Goal: Task Accomplishment & Management: Manage account settings

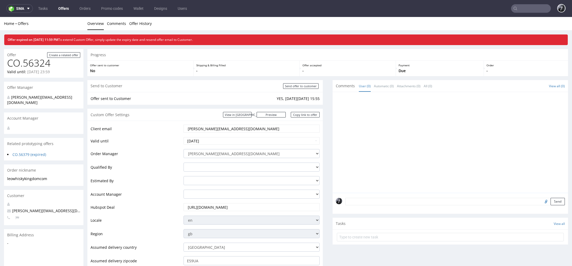
click at [66, 9] on link "Offers" at bounding box center [63, 8] width 17 height 8
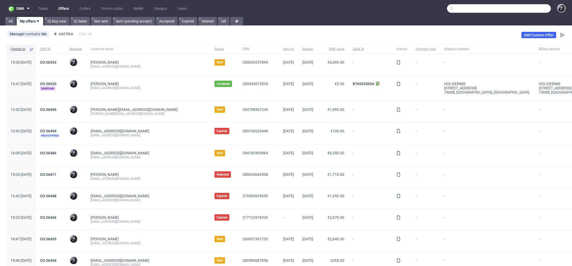
click at [527, 6] on input "text" at bounding box center [499, 8] width 104 height 8
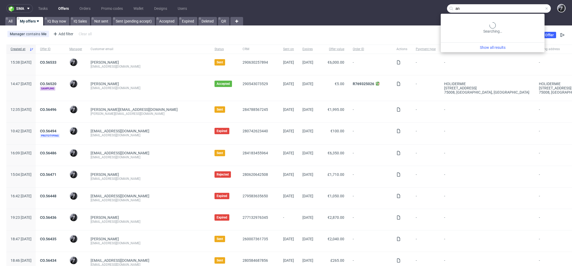
type input "a"
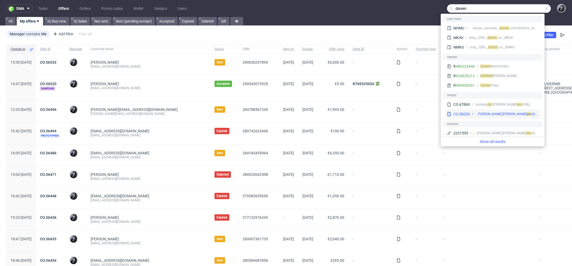
type input "darwin"
click at [500, 117] on div "CO.56026 [PERSON_NAME].[PERSON_NAME]@ dar win -[URL]" at bounding box center [492, 114] width 95 height 10
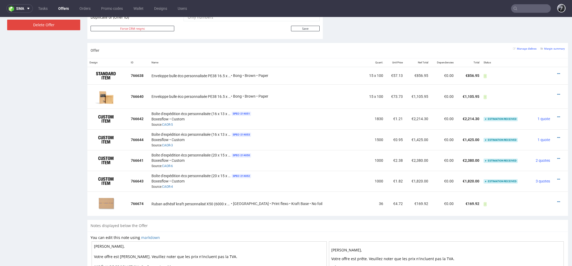
scroll to position [294, 0]
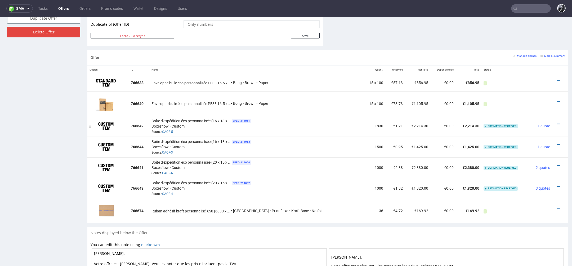
click at [554, 123] on div at bounding box center [558, 123] width 8 height 5
click at [557, 123] on icon at bounding box center [558, 124] width 3 height 4
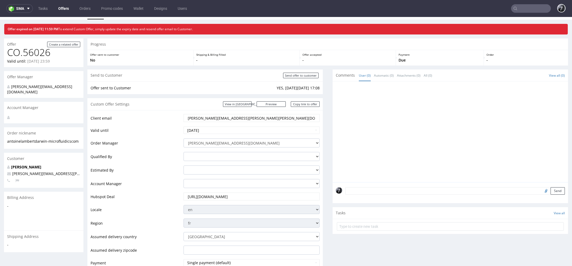
scroll to position [12, 0]
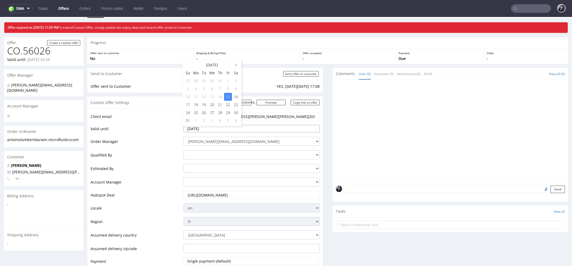
click at [253, 129] on input "[DATE]" at bounding box center [252, 128] width 136 height 7
click at [226, 103] on td "22" at bounding box center [228, 105] width 8 height 8
type input "[DATE]"
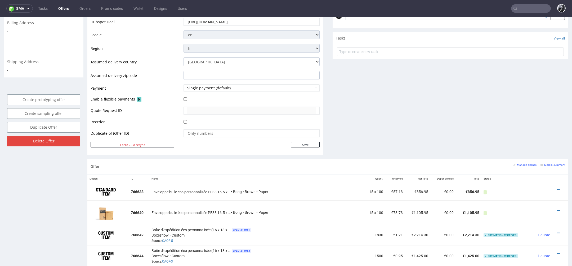
scroll to position [186, 0]
click at [305, 145] on input "Save" at bounding box center [305, 144] width 29 height 6
type input "In progress..."
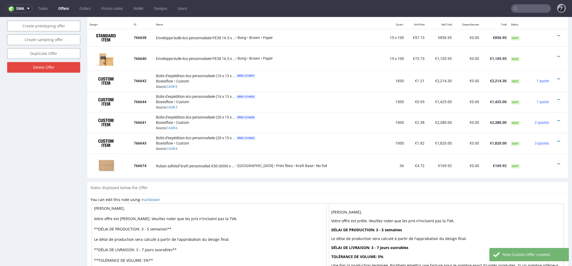
scroll to position [299, 0]
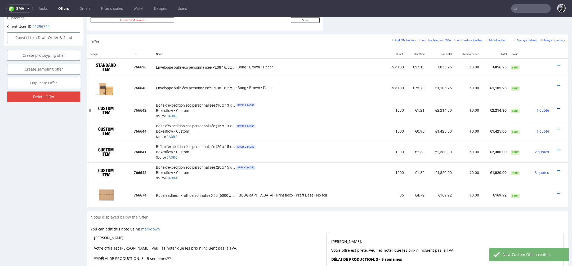
click at [557, 108] on icon at bounding box center [558, 108] width 3 height 4
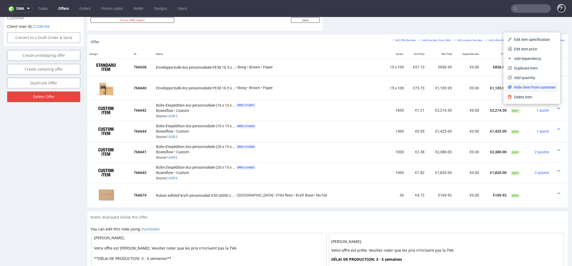
click at [536, 90] on li "Hide item from customer" at bounding box center [532, 87] width 52 height 10
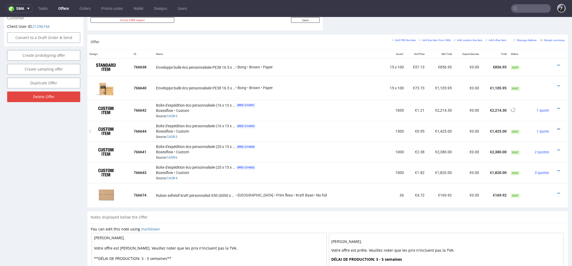
click at [557, 128] on icon at bounding box center [558, 129] width 3 height 4
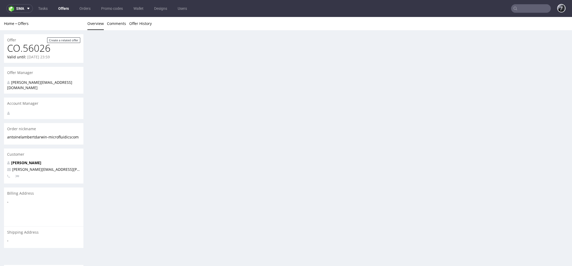
scroll to position [0, 0]
click at [532, 105] on div "Offer Create a related offer CO.56026 Valid until: [DATE] 23:59 Offer Manager […" at bounding box center [286, 160] width 572 height 261
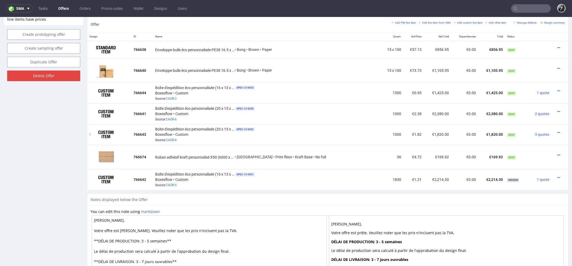
scroll to position [322, 0]
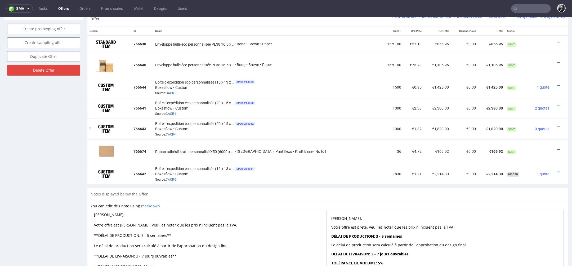
click at [554, 124] on div at bounding box center [559, 126] width 10 height 5
click at [557, 125] on icon at bounding box center [558, 127] width 3 height 4
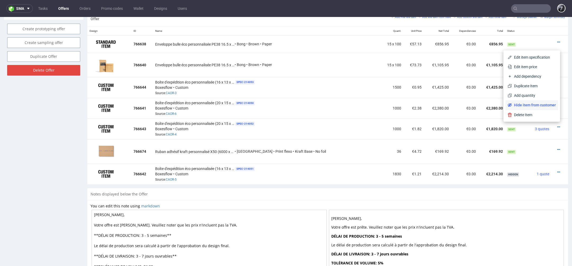
click at [545, 108] on li "Hide item from customer" at bounding box center [532, 105] width 52 height 10
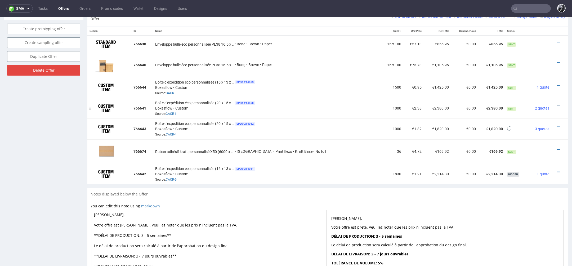
click at [557, 105] on icon at bounding box center [558, 106] width 3 height 4
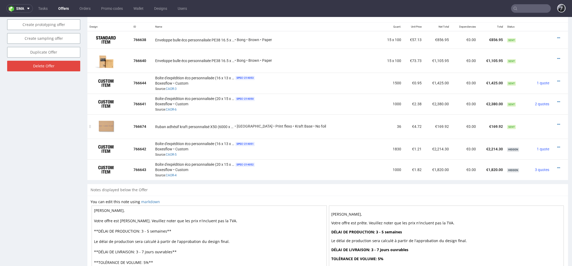
scroll to position [325, 0]
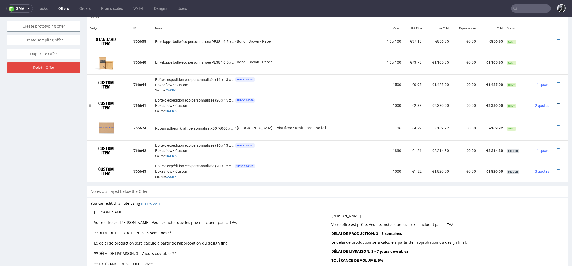
click at [557, 102] on icon at bounding box center [558, 103] width 3 height 4
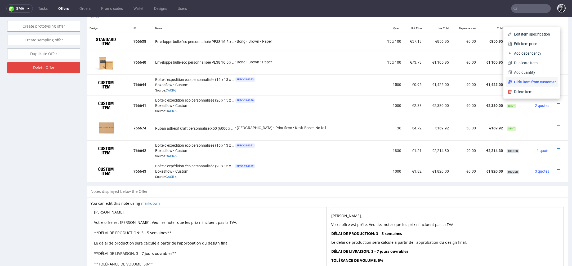
click at [544, 83] on span "Hide item from customer" at bounding box center [534, 81] width 44 height 5
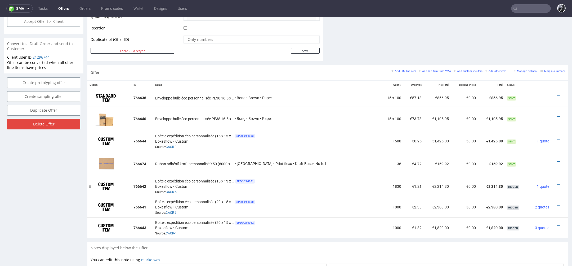
scroll to position [268, 0]
click at [557, 138] on icon at bounding box center [558, 140] width 3 height 4
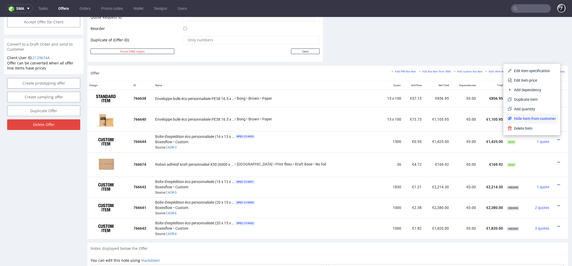
click at [537, 119] on span "Hide item from customer" at bounding box center [534, 118] width 44 height 5
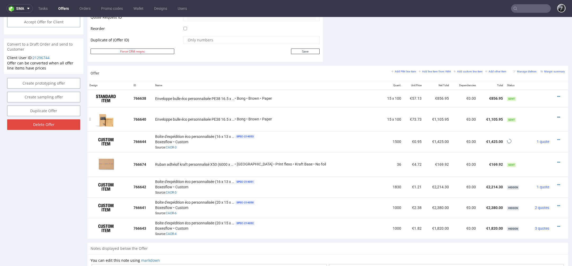
click at [557, 115] on icon at bounding box center [558, 117] width 3 height 4
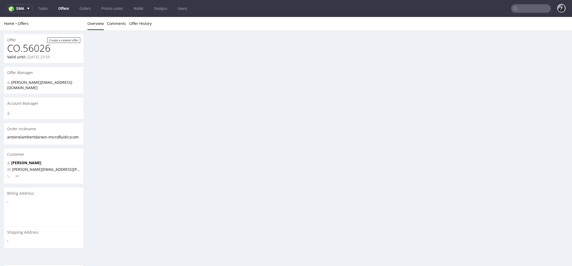
scroll to position [0, 0]
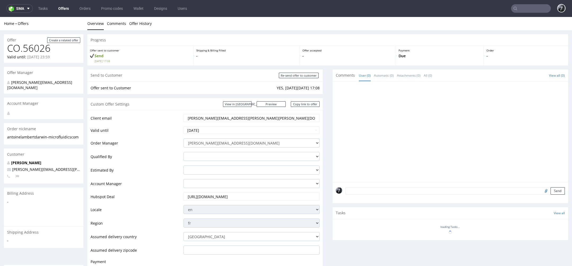
click at [543, 99] on div "Progress Offer sent to customer Send [DATE] 17:08 Shipping & Billing Filled - O…" at bounding box center [327, 267] width 481 height 466
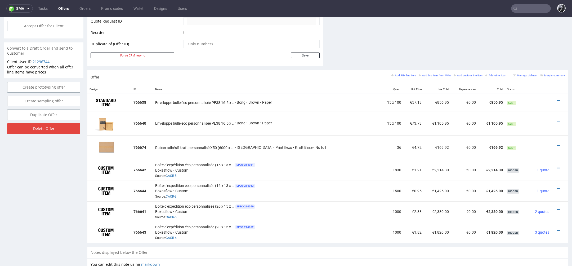
click at [557, 119] on icon at bounding box center [558, 121] width 3 height 4
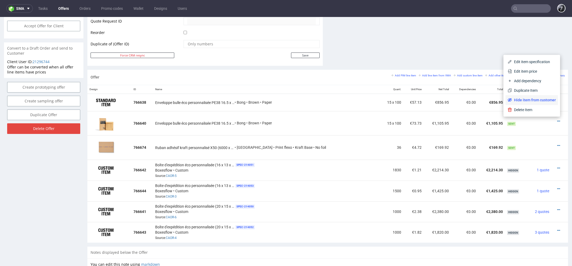
click at [544, 99] on span "Hide item from customer" at bounding box center [534, 99] width 44 height 5
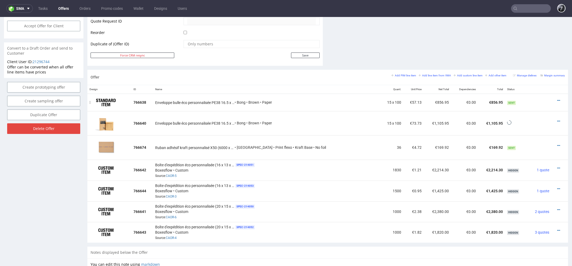
click at [554, 100] on div at bounding box center [559, 100] width 10 height 5
click at [557, 100] on icon at bounding box center [558, 101] width 3 height 4
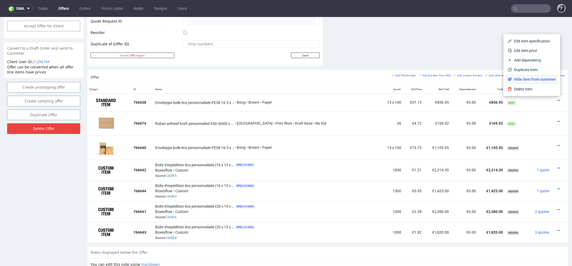
click at [539, 82] on span "Hide item from customer" at bounding box center [534, 79] width 44 height 5
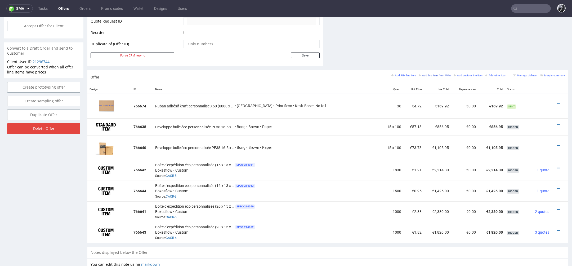
click at [434, 73] on link "Add line item from VMA" at bounding box center [435, 75] width 32 height 4
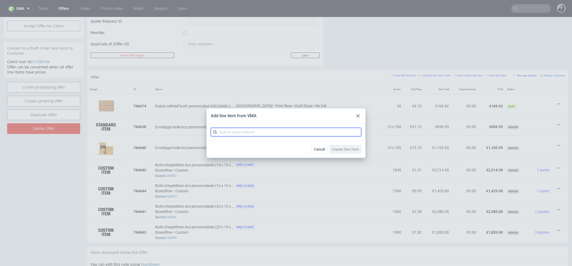
click at [297, 129] on input "text" at bounding box center [286, 132] width 150 height 8
type input "CAOR"
click at [276, 146] on div "CAOR 1 variant" at bounding box center [286, 144] width 146 height 10
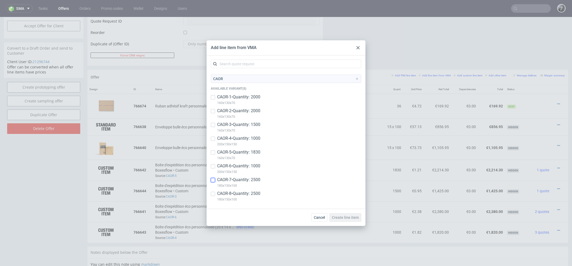
click at [212, 180] on input "checkbox" at bounding box center [213, 180] width 4 height 4
checkbox input "true"
click at [216, 194] on div "CAOR-8 • Quantity: 2500 180x150x100" at bounding box center [286, 197] width 150 height 14
checkbox input "true"
click at [342, 217] on span "Create line item" at bounding box center [345, 217] width 27 height 4
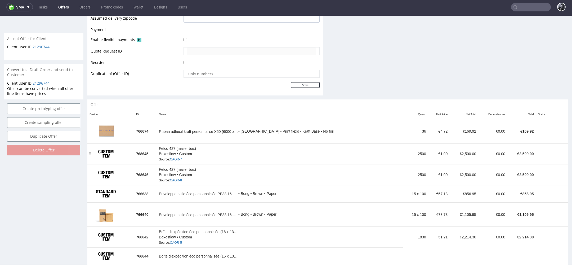
scroll to position [231, 0]
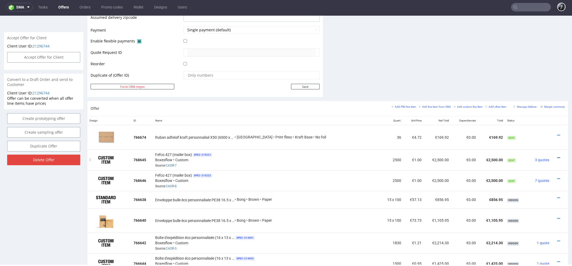
click at [557, 157] on icon at bounding box center [558, 158] width 3 height 4
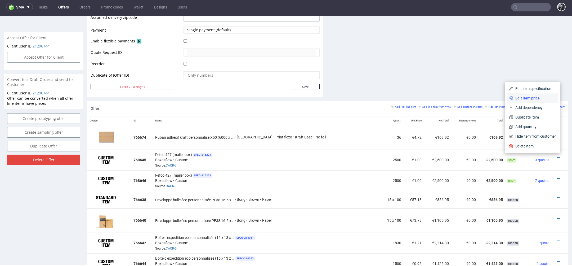
click at [528, 101] on span "Edit item price" at bounding box center [534, 97] width 43 height 5
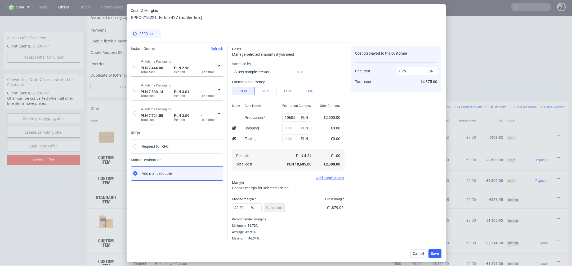
click at [139, 66] on div "[PERSON_NAME] Packaging PLN 7,444.00 Total cost PLN 2.98 Per unit - Lead time" at bounding box center [177, 65] width 92 height 21
click at [136, 66] on input "radio" at bounding box center [135, 66] width 4 height 4
radio input "true"
radio input "false"
type input "3194.6499999999996"
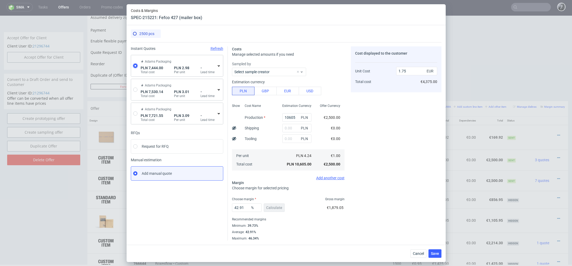
type input "4249.35"
type input "0.7"
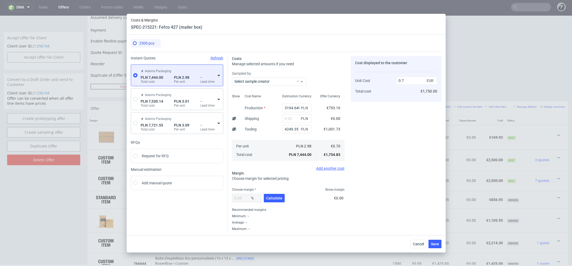
click at [220, 76] on icon at bounding box center [219, 75] width 4 height 4
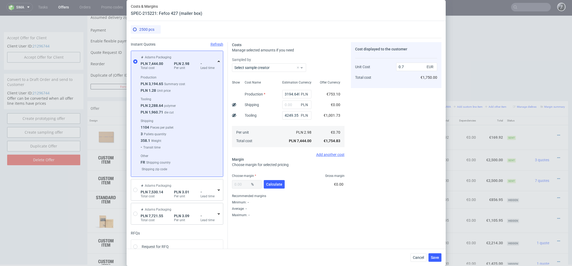
click at [217, 68] on div "[PERSON_NAME] Packaging PLN 7,444.00 Total cost PLN 2.98 Per unit - Lead time" at bounding box center [180, 61] width 81 height 17
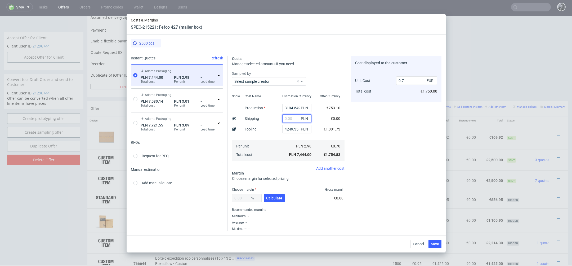
click at [294, 118] on input "text" at bounding box center [296, 118] width 29 height 8
type input "2000"
type input "0.89"
type input "2"
type input "0.7"
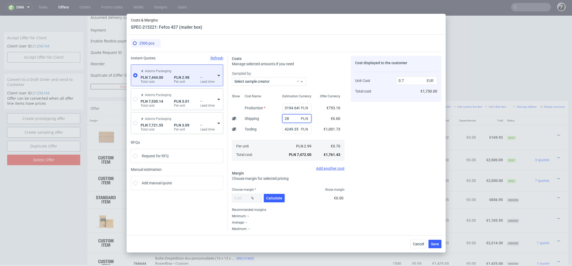
type input "2"
type input "1800"
type input "0.87"
type input "1800"
click at [356, 132] on div "Cost displayed to the customer Unit Cost Total cost 0.87 EUR €2,175.00" at bounding box center [396, 143] width 91 height 175
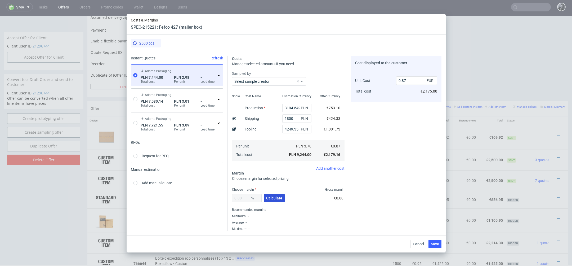
click at [276, 198] on span "Calculate" at bounding box center [274, 198] width 16 height 4
type input "34.2"
type input "1.32"
click at [435, 243] on span "Save" at bounding box center [435, 244] width 8 height 4
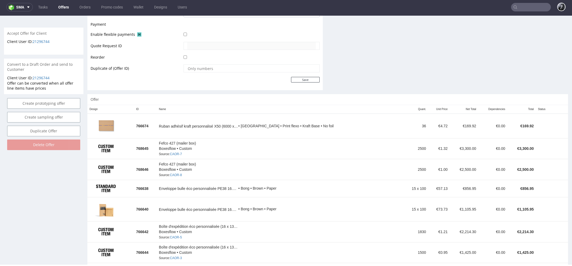
scroll to position [238, 0]
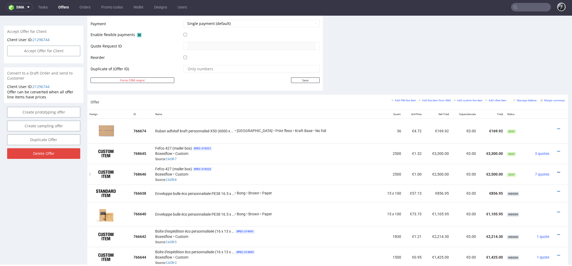
click at [557, 170] on icon at bounding box center [558, 172] width 3 height 4
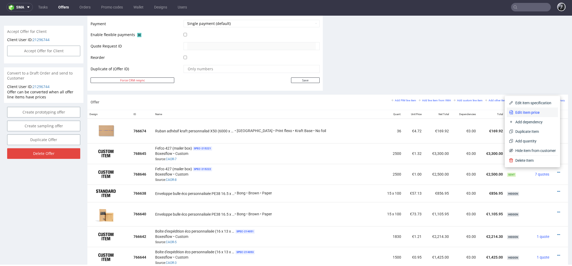
click at [527, 115] on li "Edit item price" at bounding box center [532, 113] width 51 height 10
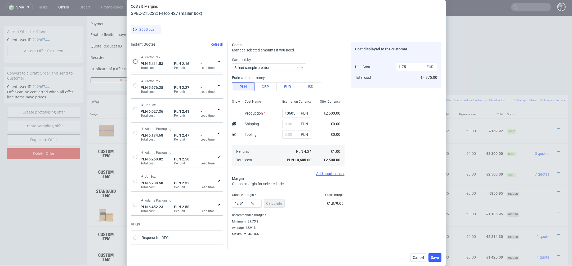
click at [135, 60] on input "radio" at bounding box center [135, 61] width 4 height 4
radio input "true"
radio input "false"
type input "4618.5199999999995"
type input "793.01"
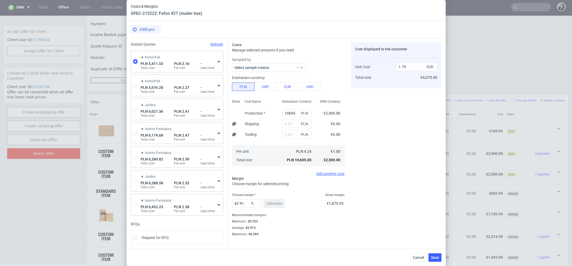
type input "0.51"
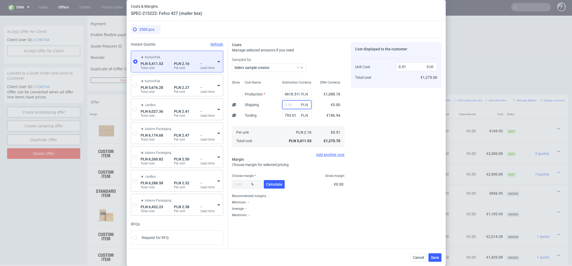
click at [286, 103] on input "text" at bounding box center [296, 104] width 29 height 8
type input "1800"
type input "0.68"
type input "1800"
click at [278, 184] on span "Calculate" at bounding box center [274, 184] width 16 height 4
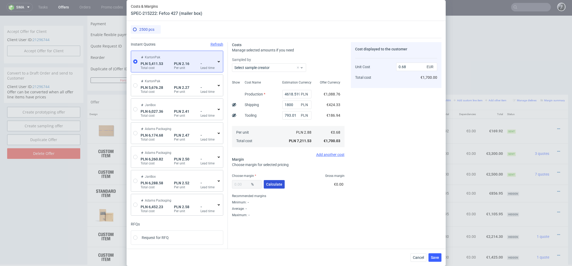
type input "35.85"
type input "1.06"
click at [435, 255] on span "Save" at bounding box center [435, 257] width 8 height 4
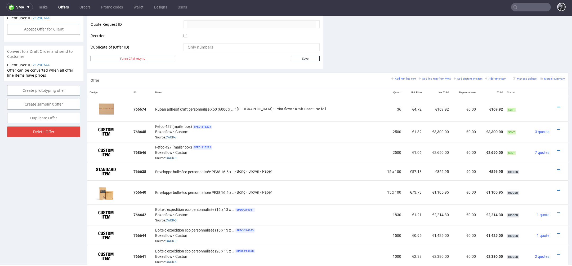
scroll to position [271, 0]
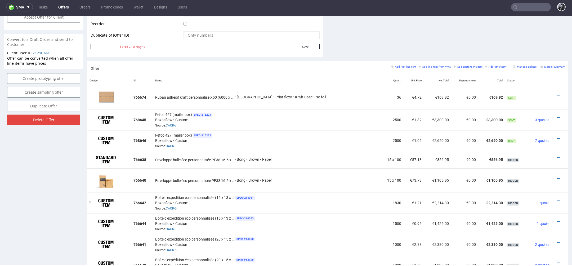
drag, startPoint x: 159, startPoint y: 194, endPoint x: 207, endPoint y: 191, distance: 47.8
click at [207, 192] on td "Boîte d'expédition éco personnalisée (16 x 13 x 7 cm) SPEC- 214051 Boxesflow • …" at bounding box center [266, 202] width 226 height 21
click at [557, 117] on icon at bounding box center [558, 118] width 3 height 4
click at [528, 46] on span "Edit item specification" at bounding box center [534, 48] width 43 height 5
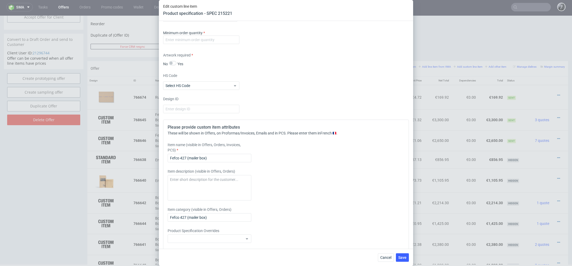
scroll to position [464, 0]
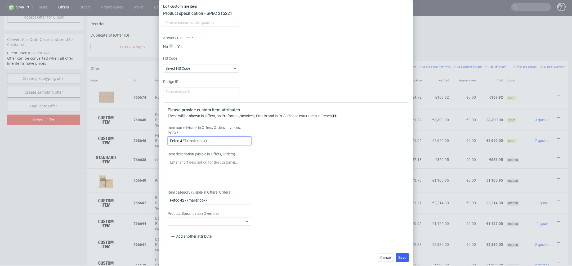
drag, startPoint x: 217, startPoint y: 142, endPoint x: 117, endPoint y: 140, distance: 100.7
click at [117, 140] on div "Edit custom line item Product specification - SPEC 215221 Supplier Custom Custo…" at bounding box center [286, 133] width 572 height 266
paste input "FEFCO 427 (boîte d'expédition éco personnalisée) au format 18 x 15 x 10 cm"
drag, startPoint x: 223, startPoint y: 140, endPoint x: 208, endPoint y: 140, distance: 14.8
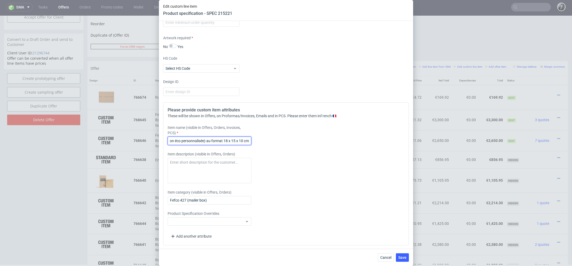
click at [208, 140] on input "FEFCO 427 (boîte d'expédition éco personnalisée) au format 18 x 15 x 10 cm" at bounding box center [210, 140] width 84 height 8
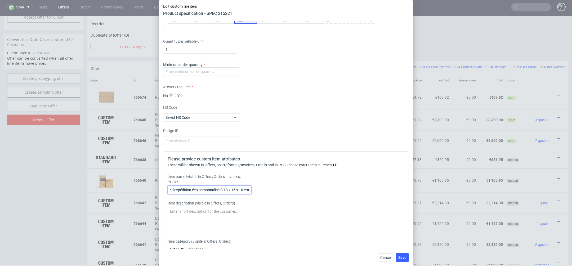
scroll to position [414, 0]
type input "FEFCO 427 (boîte d'expédition éco personnalisée) 18 x 15 x 10 cm"
click at [197, 73] on input "number" at bounding box center [201, 72] width 76 height 8
type input "2500"
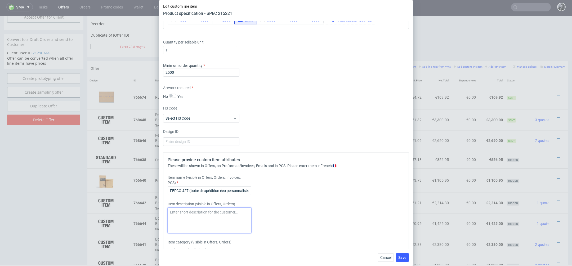
click at [210, 220] on textarea at bounding box center [210, 219] width 84 height 25
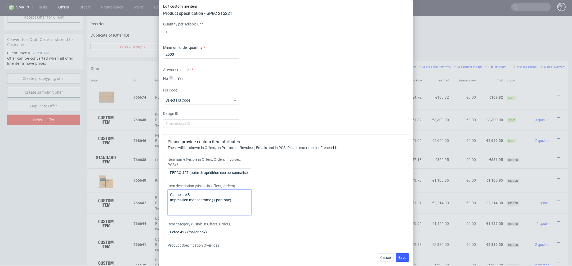
click at [220, 200] on textarea "Cannelure B Impression monochrome (1 pantone)" at bounding box center [210, 201] width 84 height 25
type textarea "Cannelure B Impression monochrome (1 Pantone)"
click at [295, 188] on div "Item description (visible in Offers, Orders) Cannelure B Impression monochrome …" at bounding box center [256, 199] width 176 height 32
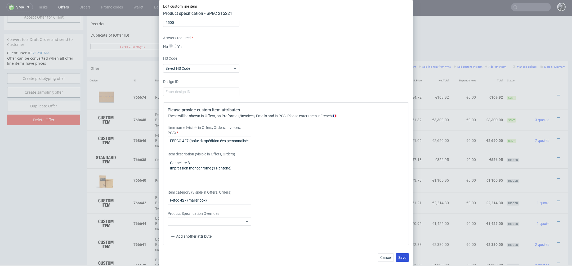
click at [406, 258] on span "Save" at bounding box center [402, 257] width 8 height 4
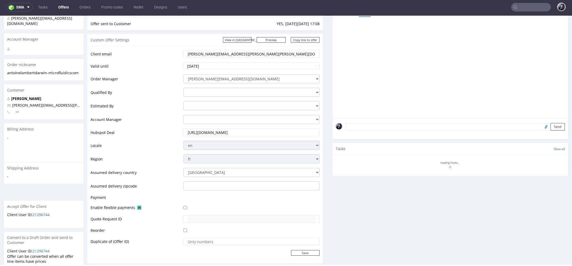
scroll to position [137, 0]
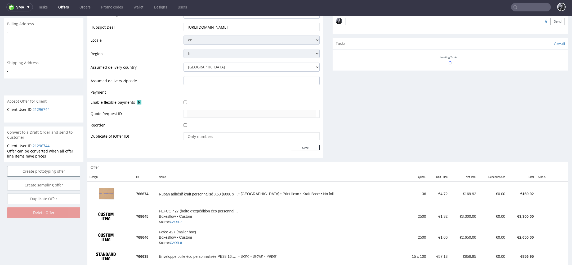
scroll to position [174, 0]
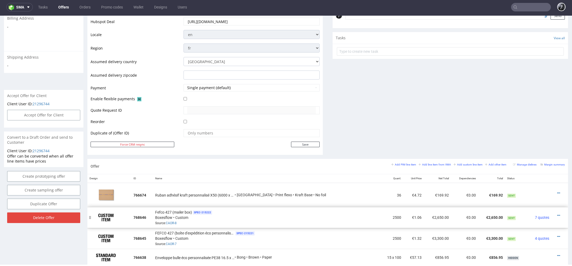
drag, startPoint x: 92, startPoint y: 237, endPoint x: 92, endPoint y: 217, distance: 20.7
click at [557, 214] on icon at bounding box center [558, 216] width 3 height 4
click at [527, 147] on span "Edit item specification" at bounding box center [534, 146] width 43 height 5
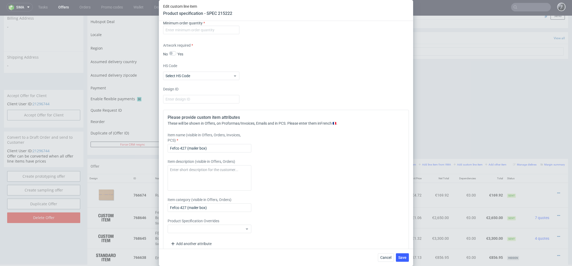
scroll to position [464, 0]
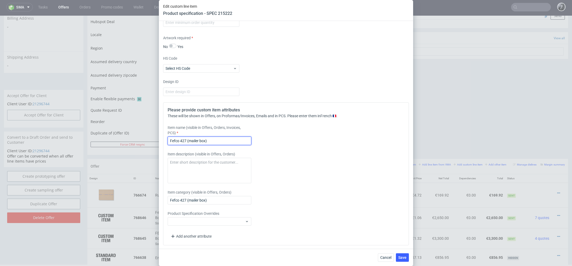
drag, startPoint x: 218, startPoint y: 141, endPoint x: 147, endPoint y: 140, distance: 71.0
click at [147, 140] on div "Edit custom line item Product specification - SPEC 215222 Supplier Custom Custo…" at bounding box center [286, 133] width 572 height 266
type input "FEFCO 427 (boîte d'expédition éco personnalisée) 18 x 15 x 10 cm"
click at [208, 167] on textarea at bounding box center [210, 170] width 84 height 25
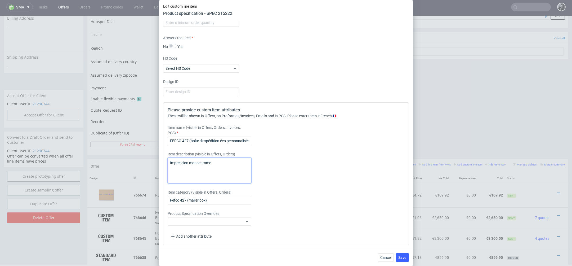
click at [171, 160] on textarea "Impression monochrome" at bounding box center [210, 170] width 84 height 25
click at [229, 170] on textarea "Cannelure B Impression monochrome" at bounding box center [210, 170] width 84 height 25
type textarea "Cannelure B Impression monochrome (1 Pantone)"
click at [402, 258] on span "Save" at bounding box center [402, 257] width 8 height 4
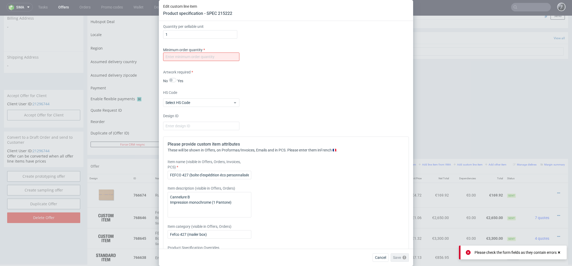
scroll to position [413, 0]
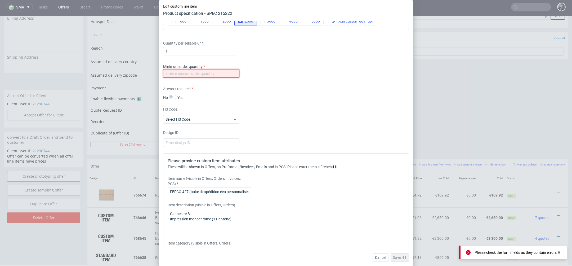
click at [209, 76] on input "number" at bounding box center [201, 73] width 76 height 8
type input "2500"
click at [401, 255] on span "Save" at bounding box center [402, 257] width 8 height 4
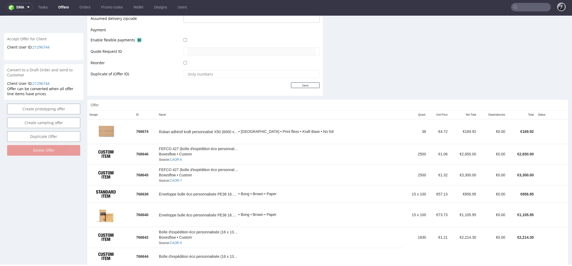
scroll to position [239, 0]
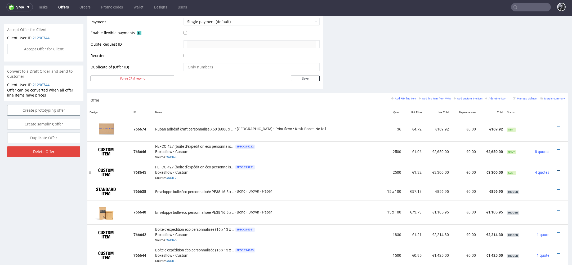
click at [557, 169] on icon at bounding box center [558, 170] width 3 height 4
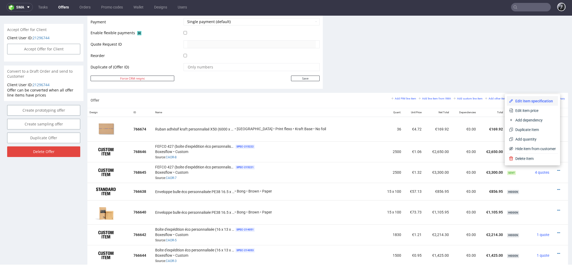
click at [533, 102] on span "Edit item specification" at bounding box center [534, 100] width 43 height 5
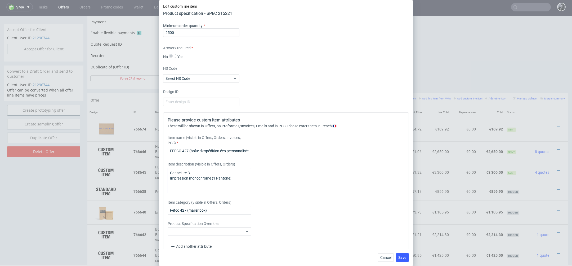
scroll to position [461, 0]
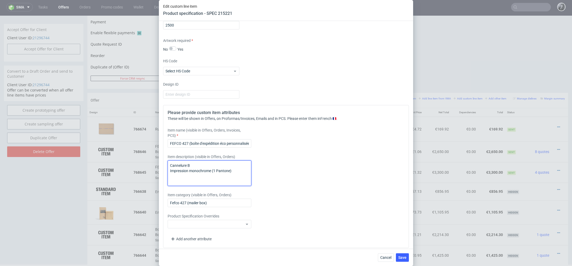
click at [198, 170] on textarea "Cannelure B Impression monochrome (1 Pantone)" at bounding box center [210, 172] width 84 height 25
click at [214, 171] on textarea "Cannelure B Impression multichrome (1 Pantone)" at bounding box center [210, 172] width 84 height 25
click at [198, 170] on textarea "Cannelure B Impression multichrome (1 Pantone)" at bounding box center [210, 172] width 84 height 25
click at [213, 170] on textarea "Cannelure B Impression multichrome (1 Pantone)" at bounding box center [210, 172] width 84 height 25
click at [215, 170] on textarea "Cannelure B Impression multichrome (1 Pantone)" at bounding box center [210, 172] width 84 height 25
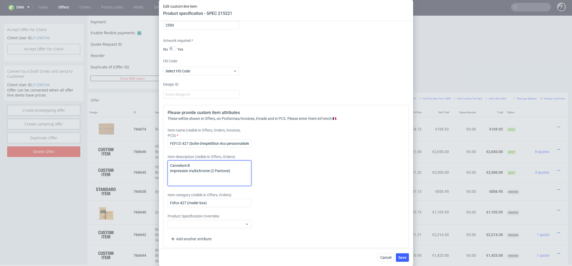
drag, startPoint x: 210, startPoint y: 171, endPoint x: 189, endPoint y: 170, distance: 21.0
click at [189, 170] on textarea "Cannelure B Impression multichrome (2 Pantone)" at bounding box center [210, 172] width 84 height 25
click at [195, 165] on textarea "Cannelure B Impression polychrome (2 Pantone)" at bounding box center [210, 172] width 84 height 25
click at [237, 170] on textarea "Cannelure B Impression polychrome (2 Pantone)" at bounding box center [210, 172] width 84 height 25
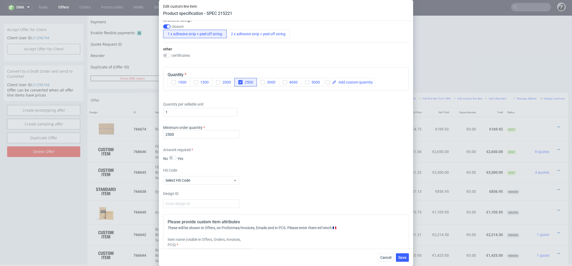
scroll to position [464, 0]
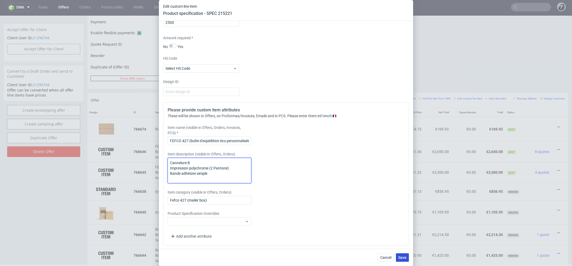
type textarea "Cannelure B Impression polychrome (2 Pantone) Bande adhésive simple"
click at [406, 257] on span "Save" at bounding box center [402, 257] width 8 height 4
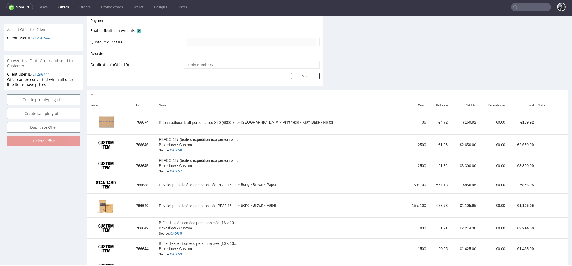
scroll to position [240, 0]
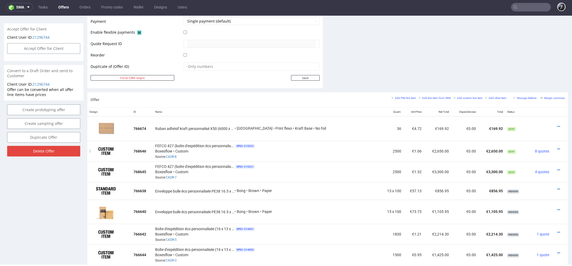
click at [555, 148] on div at bounding box center [559, 148] width 10 height 5
click at [557, 148] on icon at bounding box center [558, 149] width 3 height 4
click at [528, 78] on span "Edit item specification" at bounding box center [534, 79] width 43 height 5
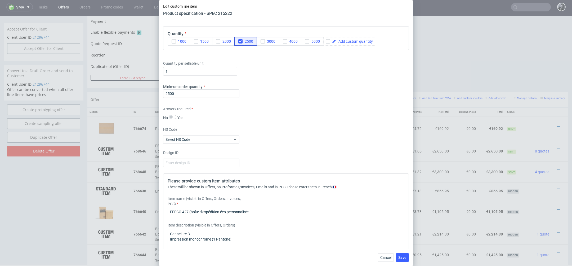
scroll to position [464, 0]
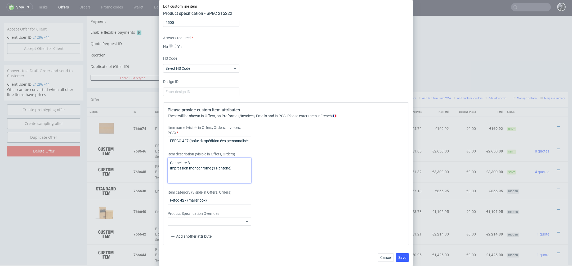
click at [234, 164] on textarea "Cannelure B Impression monochrome (1 Pantone)" at bounding box center [210, 170] width 84 height 25
click at [238, 165] on textarea "Cannelure B Impression monochrome (1 Pantone)" at bounding box center [210, 170] width 84 height 25
type textarea "Cannelure B Impression monochrome (1 Pantone) Bande adhésive simple"
click at [401, 257] on span "Save" at bounding box center [402, 257] width 8 height 4
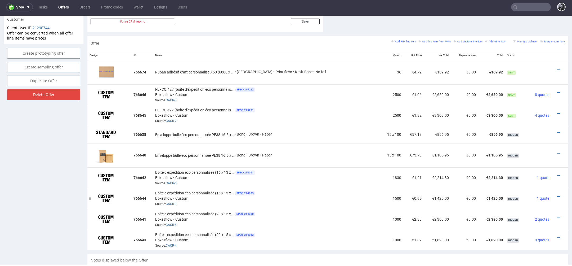
scroll to position [296, 0]
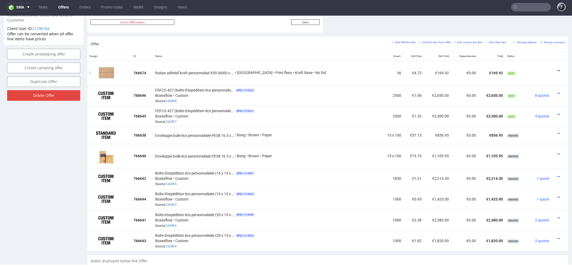
click at [557, 69] on icon at bounding box center [558, 71] width 3 height 4
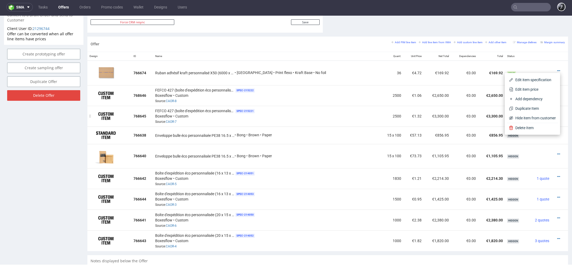
click at [339, 111] on div "FEFCO 427 (boîte d'expédition éco personnalisée) 18 x 15 x 10 cm SPEC- 215221 B…" at bounding box center [266, 116] width 222 height 16
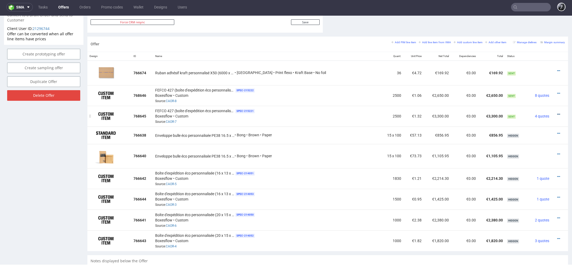
click at [557, 112] on icon at bounding box center [558, 114] width 3 height 4
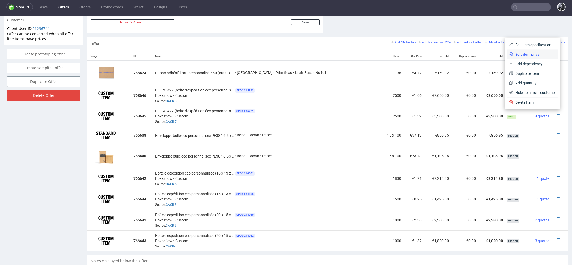
click at [532, 54] on span "Edit item price" at bounding box center [534, 54] width 43 height 5
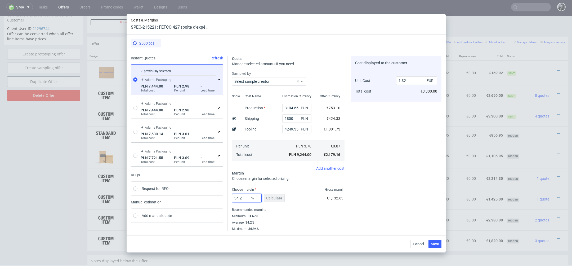
drag, startPoint x: 243, startPoint y: 198, endPoint x: 225, endPoint y: 198, distance: 17.2
click at [225, 198] on div "Instant Quotes Refresh previously selected Adams Packaging PLN 7,444.00 Total c…" at bounding box center [286, 141] width 311 height 179
click at [282, 184] on fieldset "Costs Manage selected amounts if you need Sampled by Select sample creator Show…" at bounding box center [288, 143] width 113 height 175
click at [434, 243] on span "Save" at bounding box center [435, 244] width 8 height 4
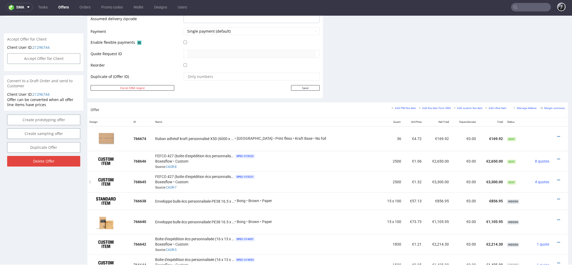
scroll to position [0, 0]
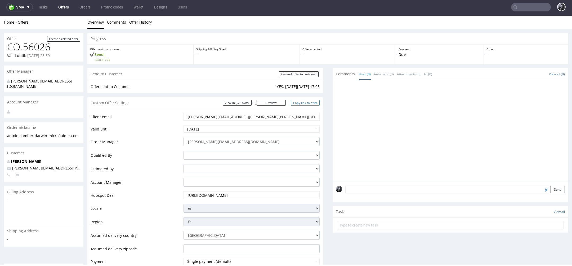
click at [300, 104] on link "Copy link to offer" at bounding box center [305, 103] width 29 height 6
click at [276, 126] on input "[DATE]" at bounding box center [252, 128] width 136 height 7
click at [211, 114] on td "27" at bounding box center [212, 113] width 8 height 8
type input "2025-08-27"
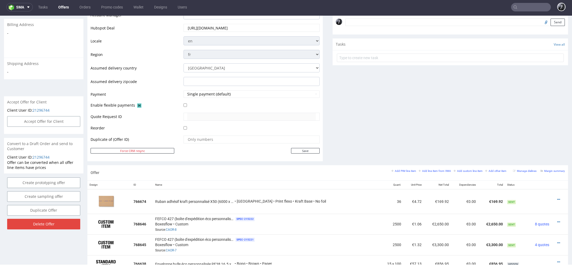
scroll to position [168, 0]
click at [307, 151] on input "Save" at bounding box center [305, 150] width 29 height 6
type input "In progress..."
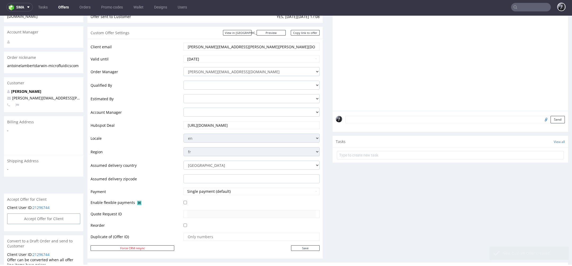
scroll to position [0, 0]
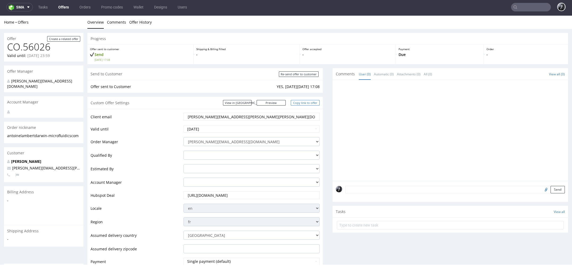
click at [304, 103] on link "Copy link to offer" at bounding box center [305, 103] width 29 height 6
click at [305, 103] on link "Copy link to offer" at bounding box center [305, 103] width 29 height 6
click at [294, 74] on input "Re-send offer to customer" at bounding box center [299, 74] width 40 height 6
type input "In progress..."
click at [279, 101] on link "Preview" at bounding box center [271, 103] width 29 height 6
